Goal: Navigation & Orientation: Find specific page/section

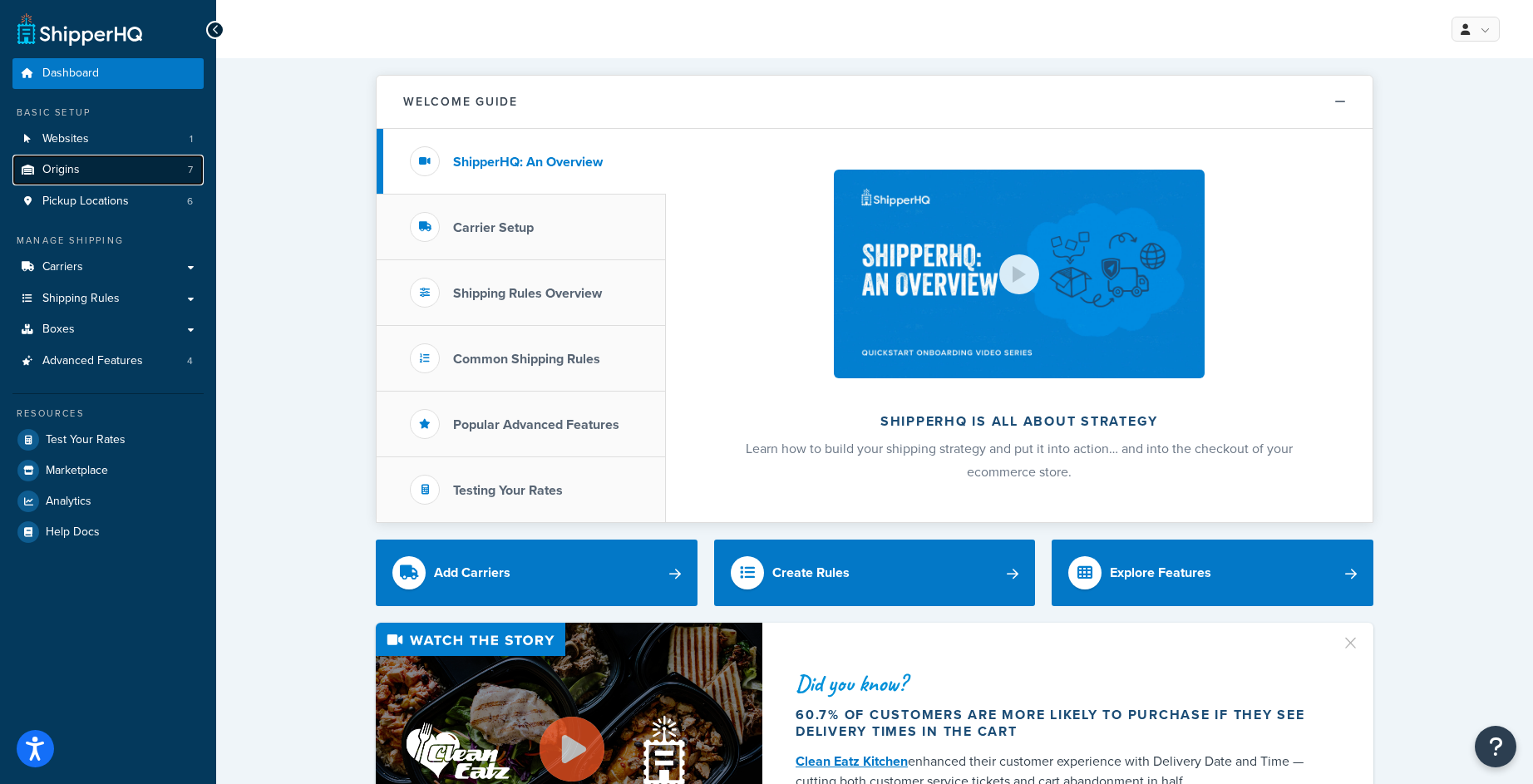
click at [110, 166] on link "Origins 7" at bounding box center [108, 170] width 191 height 31
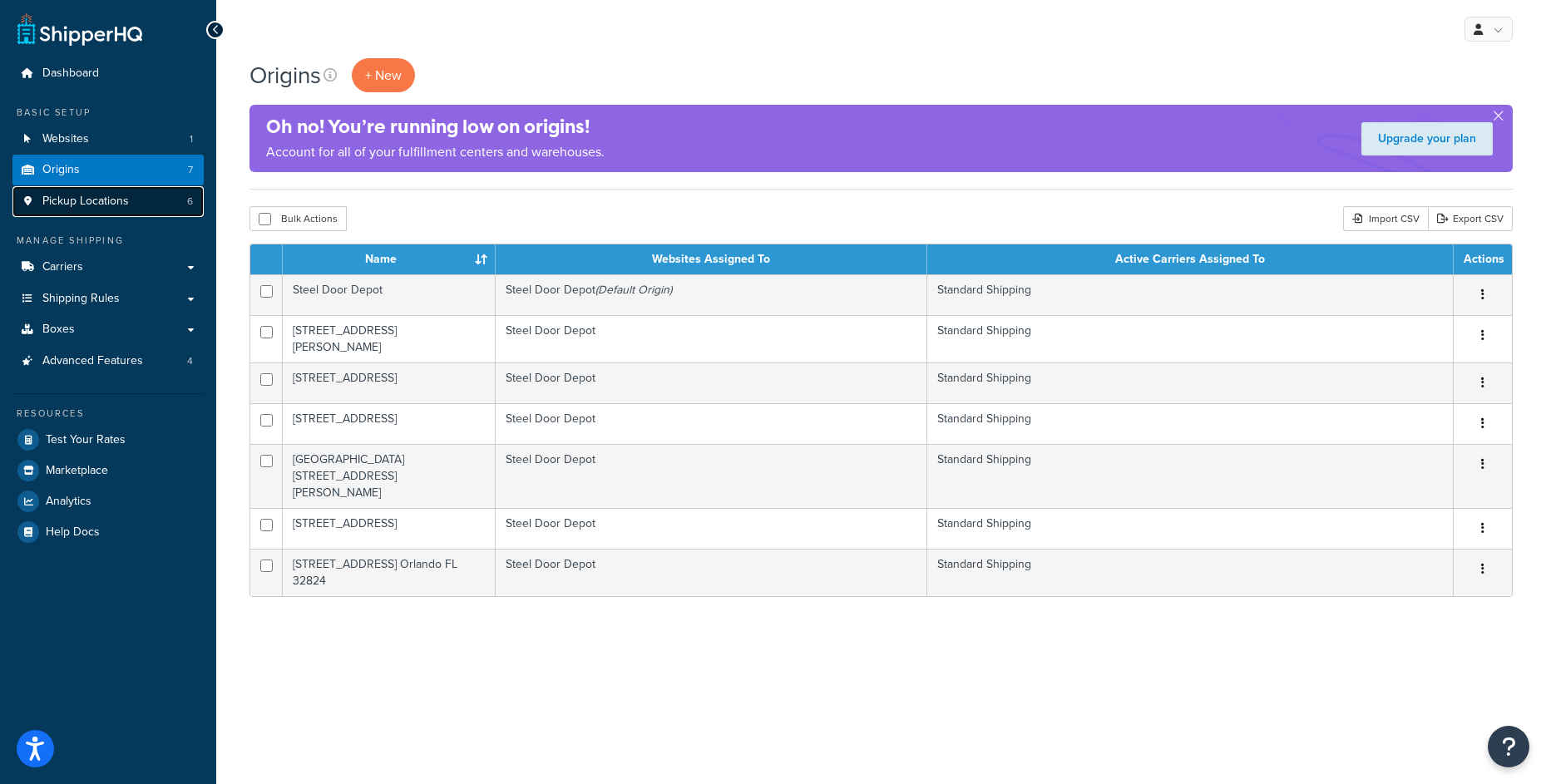
click at [129, 208] on link "Pickup Locations 6" at bounding box center [108, 201] width 191 height 31
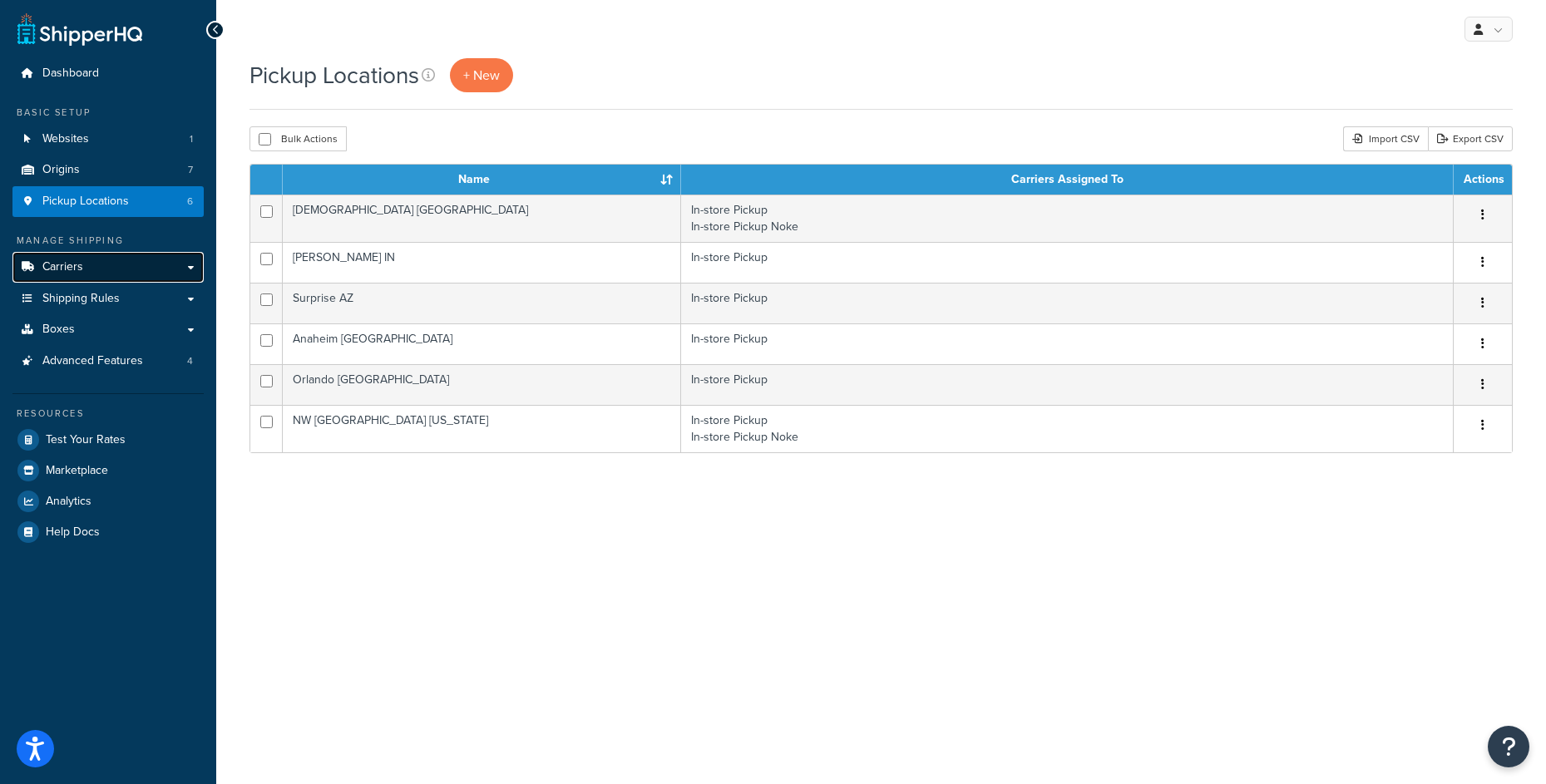
click at [123, 272] on link "Carriers" at bounding box center [108, 267] width 191 height 31
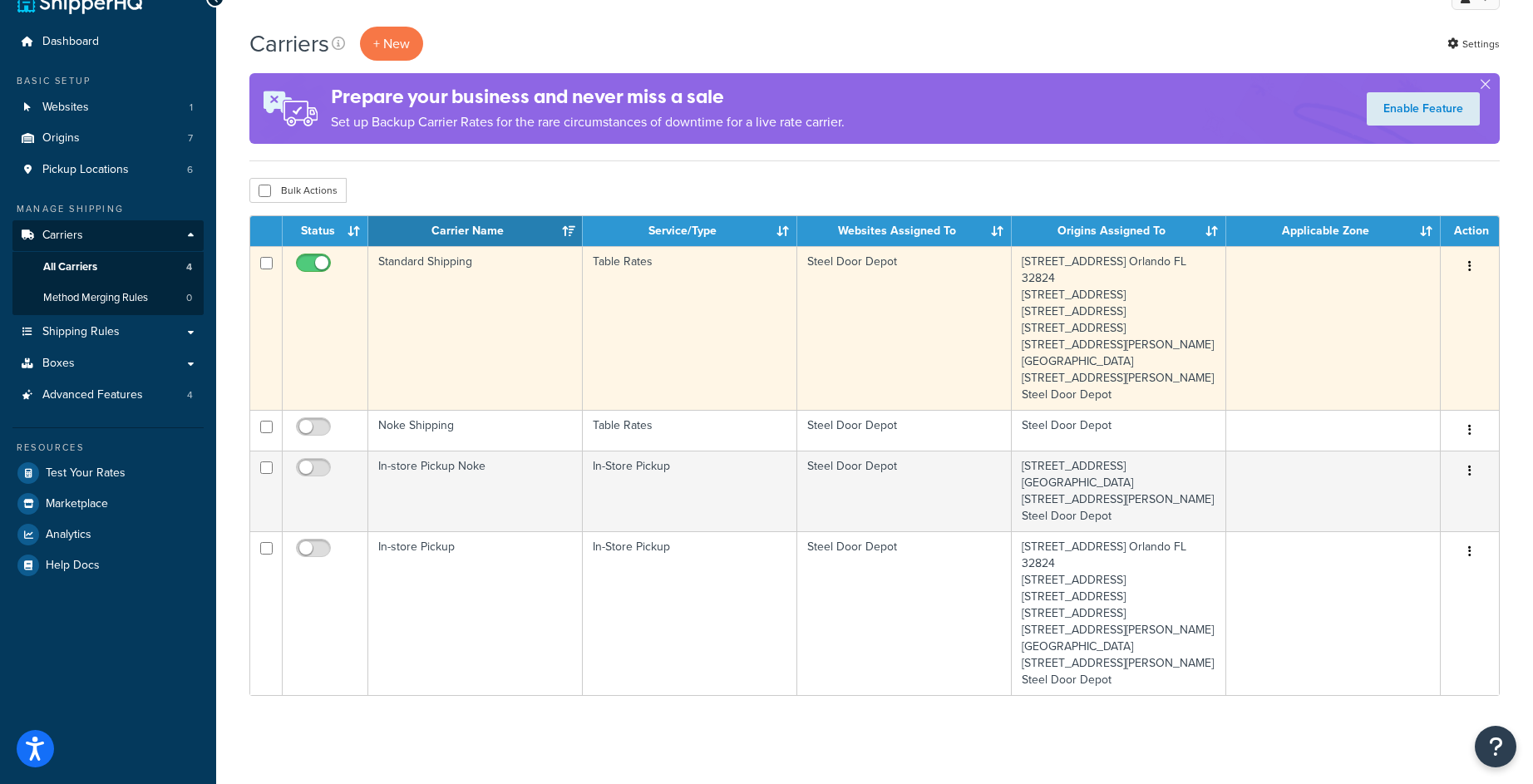
scroll to position [10, 0]
